Goal: Go to known website: Access a specific website the user already knows

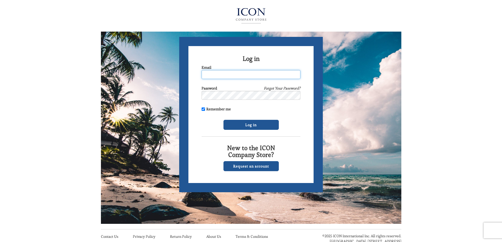
click at [230, 75] on input "Email" at bounding box center [251, 74] width 99 height 9
type input "[EMAIL_ADDRESS][DOMAIN_NAME]"
click at [254, 124] on input "Log in" at bounding box center [250, 125] width 55 height 10
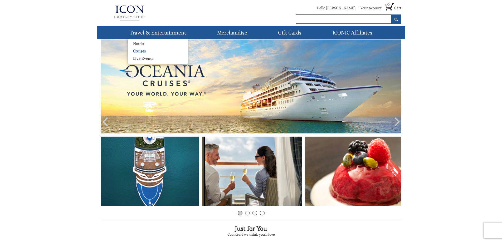
click at [137, 52] on link "Cruises" at bounding box center [139, 50] width 23 height 5
click at [140, 44] on link "Hotels" at bounding box center [138, 43] width 21 height 5
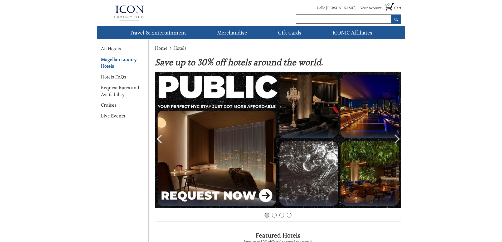
click at [110, 58] on link "Magellan Luxury Hotels" at bounding box center [122, 62] width 43 height 13
